Goal: Information Seeking & Learning: Learn about a topic

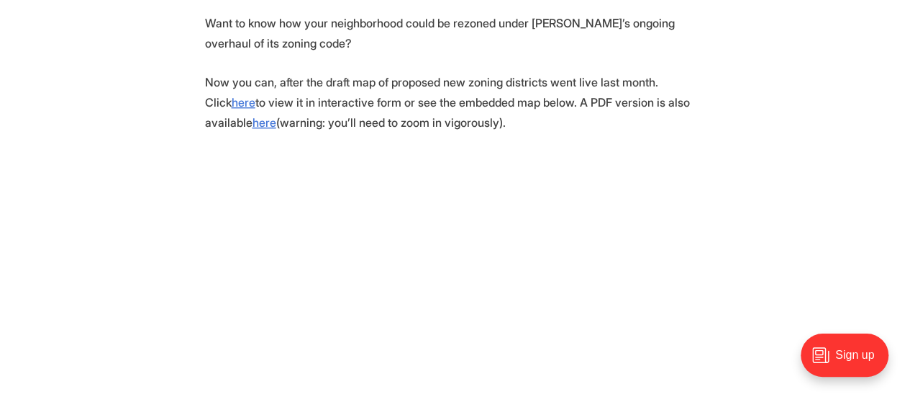
scroll to position [562, 0]
click at [276, 114] on u "here" at bounding box center [265, 121] width 24 height 14
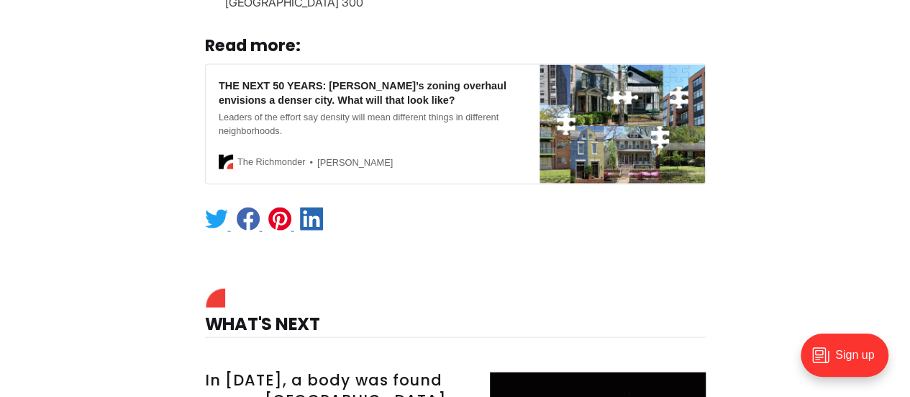
scroll to position [1562, 0]
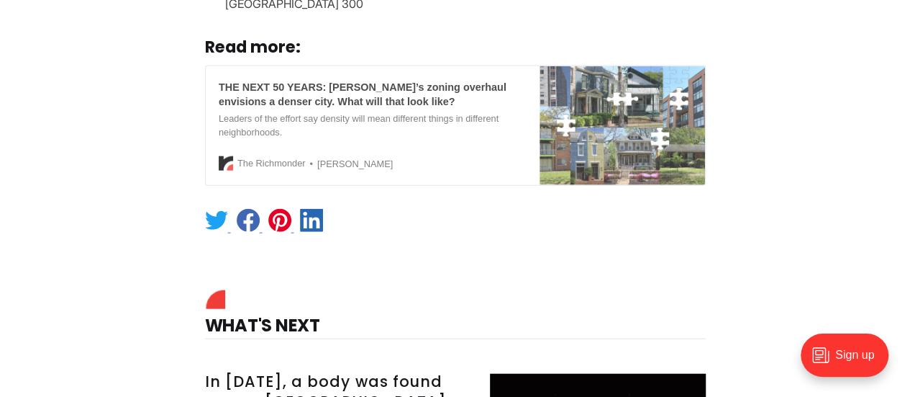
click at [286, 91] on div "THE NEXT 50 YEARS: [PERSON_NAME]’s zoning overhaul envisions a denser city. Wha…" at bounding box center [373, 94] width 308 height 29
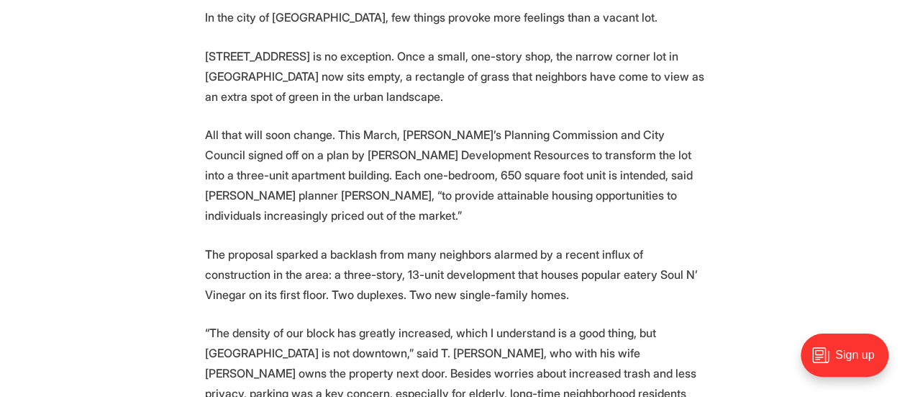
scroll to position [685, 0]
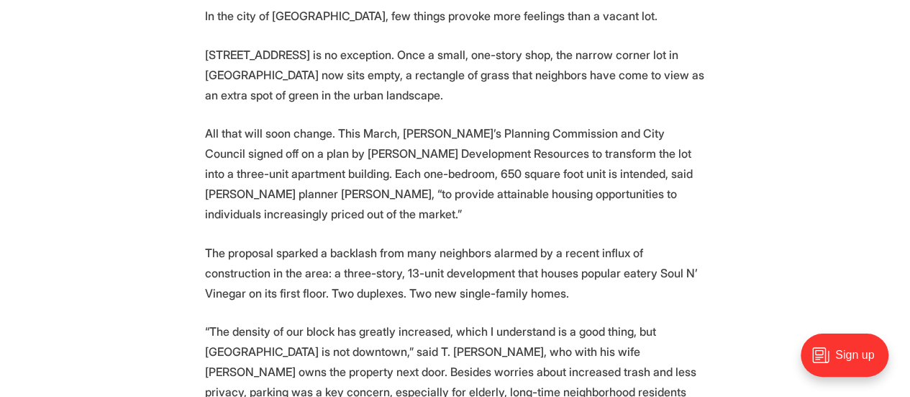
drag, startPoint x: 0, startPoint y: 0, endPoint x: 143, endPoint y: 317, distance: 348.2
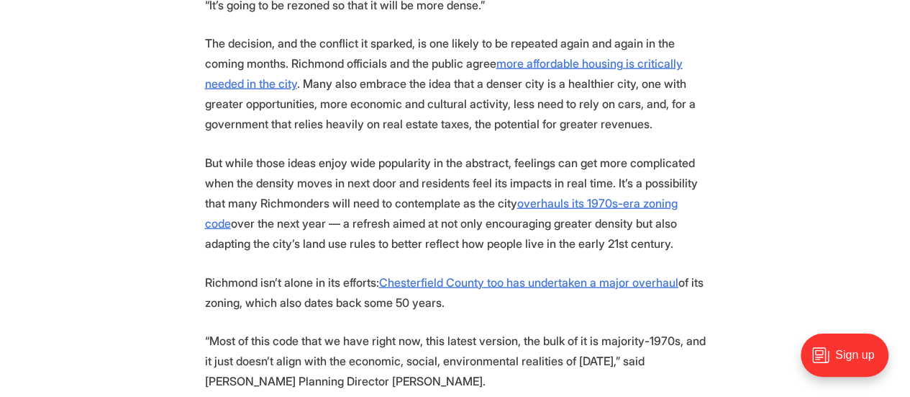
scroll to position [1644, 0]
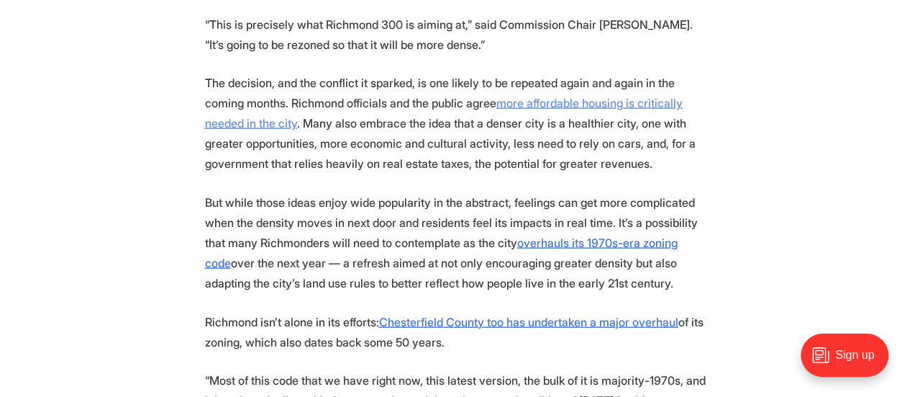
click at [519, 96] on u "more affordable housing is critically needed in the city" at bounding box center [444, 113] width 478 height 35
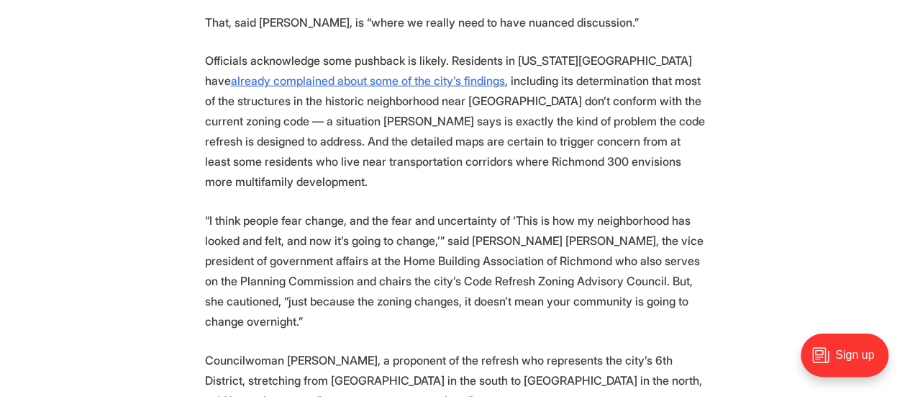
scroll to position [2298, 0]
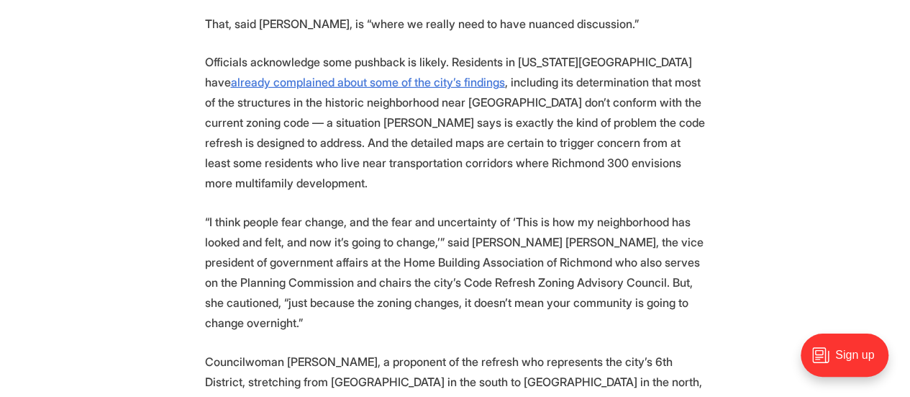
click at [351, 351] on p "Councilwoman [PERSON_NAME], a proponent of the refresh who represents the city’…" at bounding box center [455, 381] width 501 height 60
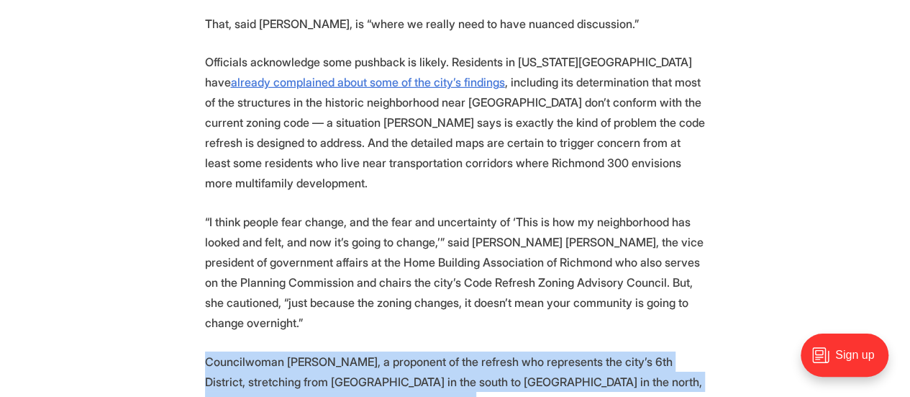
click at [351, 351] on p "Councilwoman [PERSON_NAME], a proponent of the refresh who represents the city’…" at bounding box center [455, 381] width 501 height 60
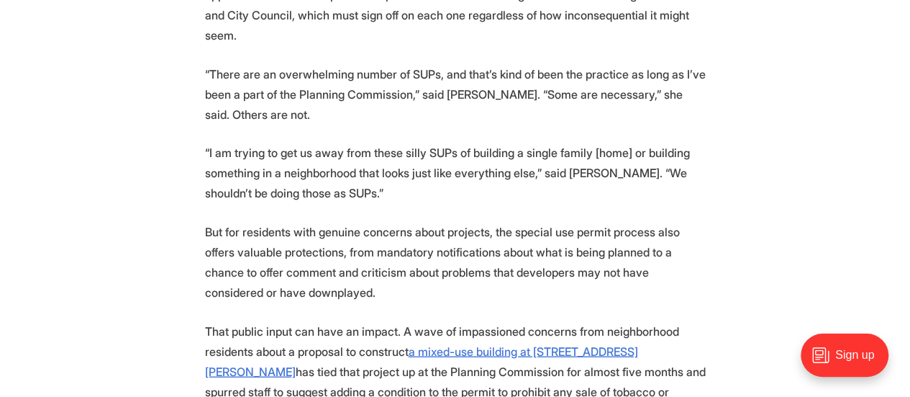
scroll to position [7145, 0]
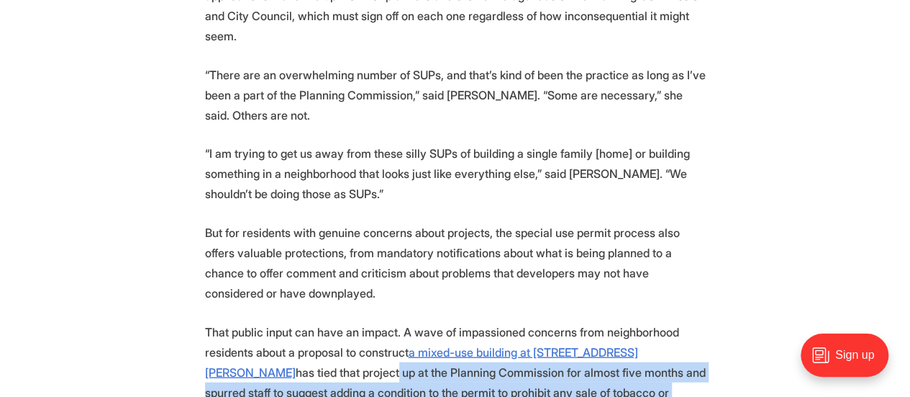
drag, startPoint x: 233, startPoint y: 87, endPoint x: 316, endPoint y: 155, distance: 106.9
click at [316, 322] on p "That public input can have an impact. A wave of impassioned concerns from neigh…" at bounding box center [455, 392] width 501 height 141
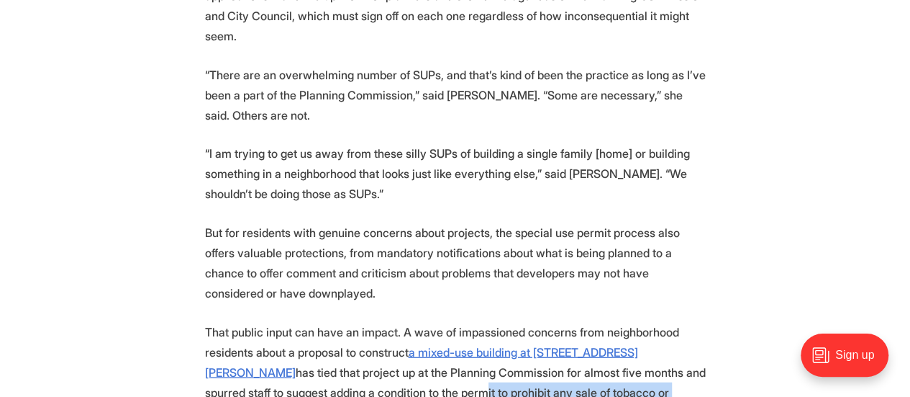
drag, startPoint x: 317, startPoint y: 91, endPoint x: 440, endPoint y: 155, distance: 138.4
click at [440, 322] on p "That public input can have an impact. A wave of impassioned concerns from neigh…" at bounding box center [455, 392] width 501 height 141
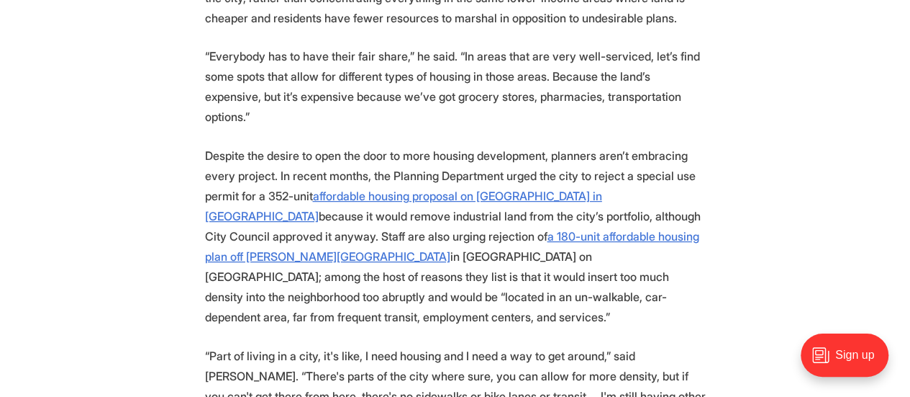
scroll to position [8389, 0]
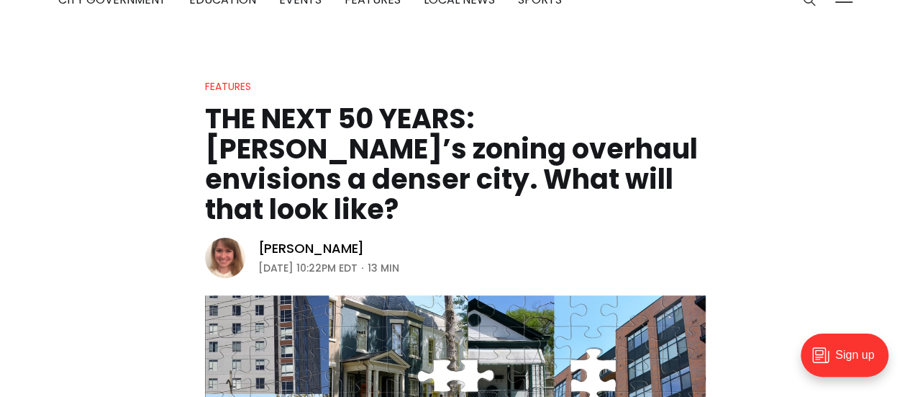
scroll to position [79, 0]
